Goal: Information Seeking & Learning: Stay updated

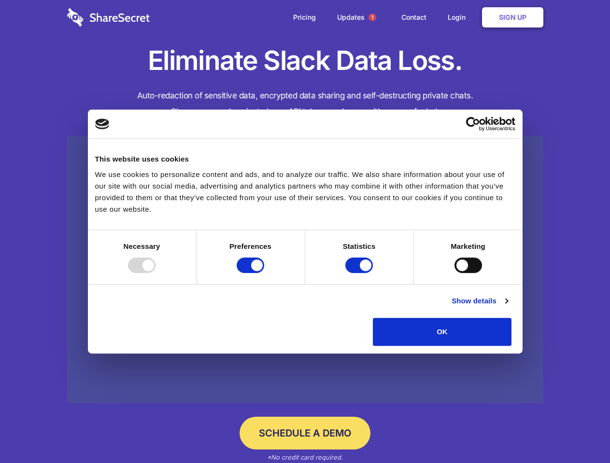
click at [155, 273] on div at bounding box center [142, 265] width 28 height 15
click at [264, 273] on input "Preferences" at bounding box center [251, 265] width 28 height 15
checkbox input "false"
click at [360, 273] on input "Statistics" at bounding box center [359, 265] width 28 height 15
checkbox input "false"
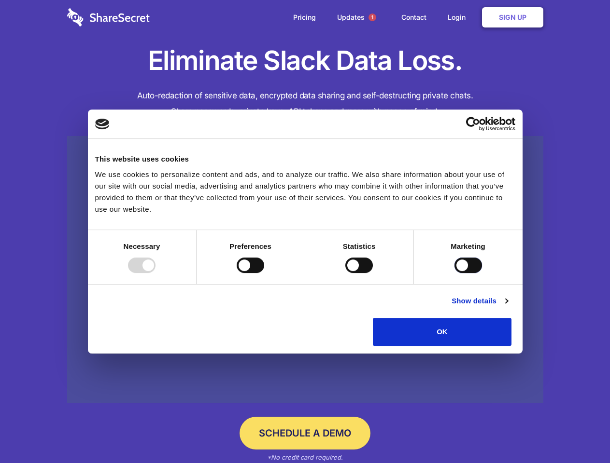
click at [454, 273] on input "Marketing" at bounding box center [468, 265] width 28 height 15
checkbox input "true"
click at [507, 307] on link "Show details" at bounding box center [479, 301] width 56 height 12
click at [0, 0] on li "Necessary 7 Necessary cookies help make a website usable by enabling basic func…" at bounding box center [0, 0] width 0 height 0
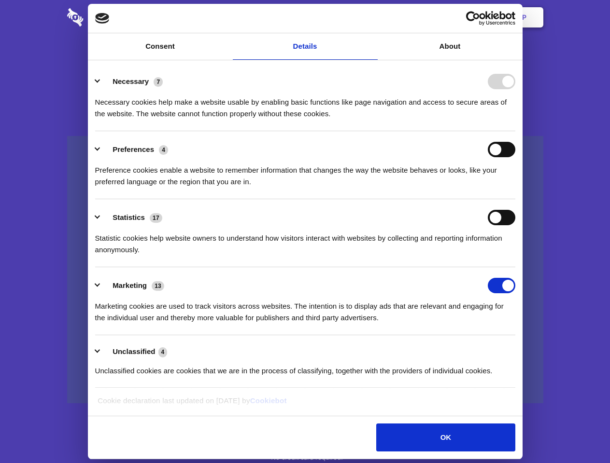
click at [372, 17] on span "1" at bounding box center [372, 18] width 8 height 8
